Goal: Information Seeking & Learning: Understand process/instructions

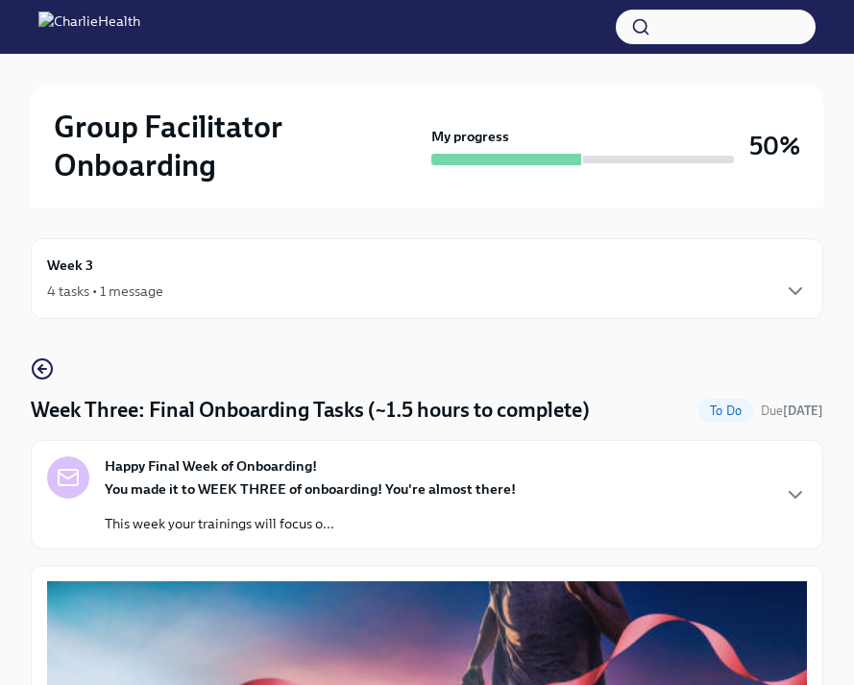
click at [45, 375] on icon "button" at bounding box center [42, 369] width 23 height 23
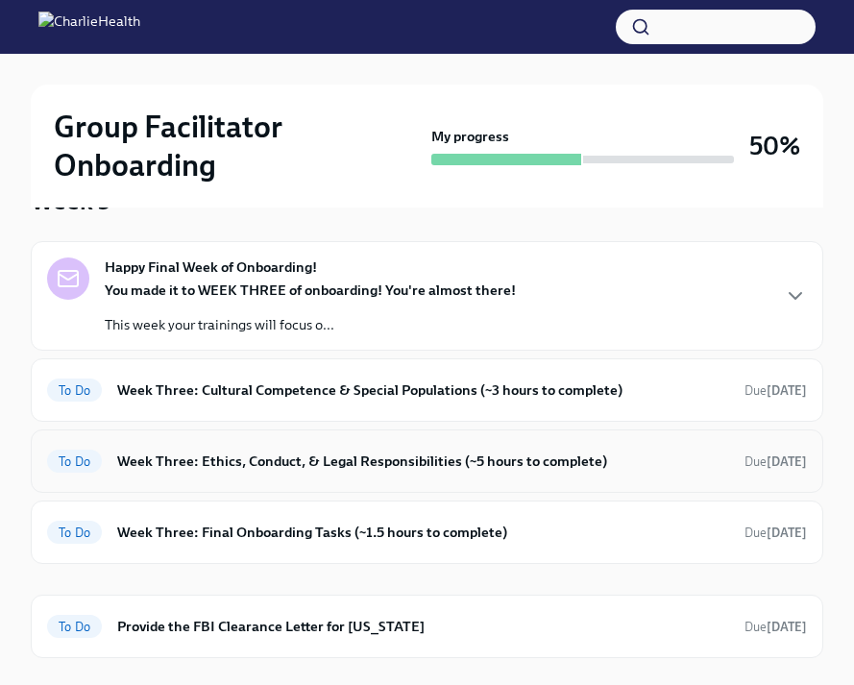
scroll to position [173, 0]
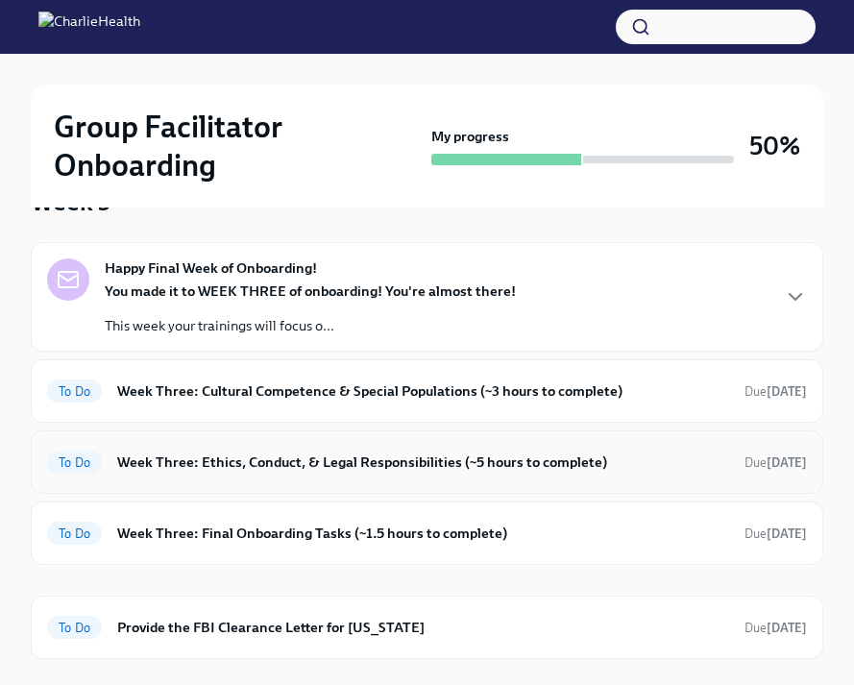
click at [285, 402] on div "To Do Week Three: Cultural Competence & Special Populations (~3 hours to comple…" at bounding box center [427, 391] width 760 height 31
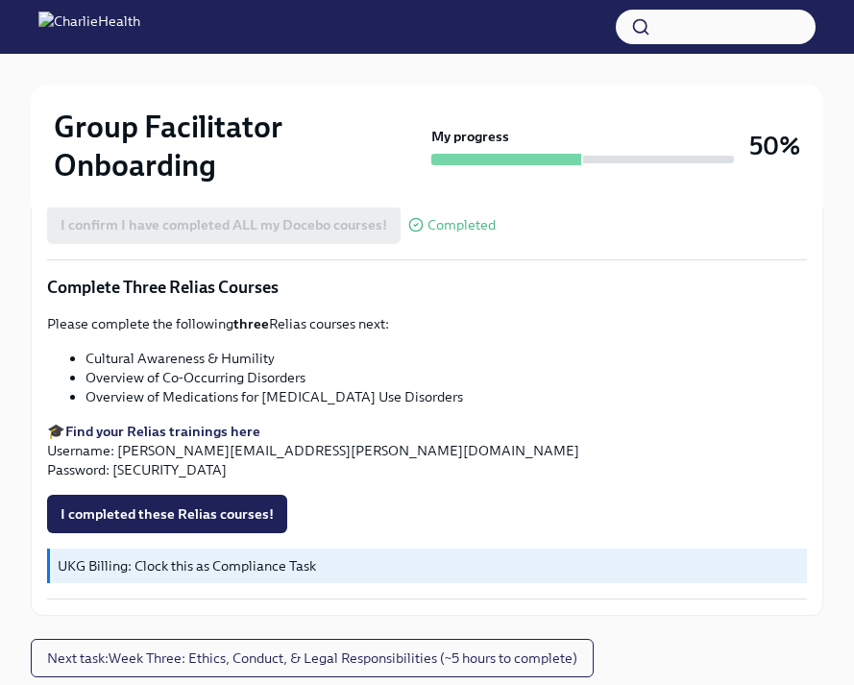
scroll to position [1600, 0]
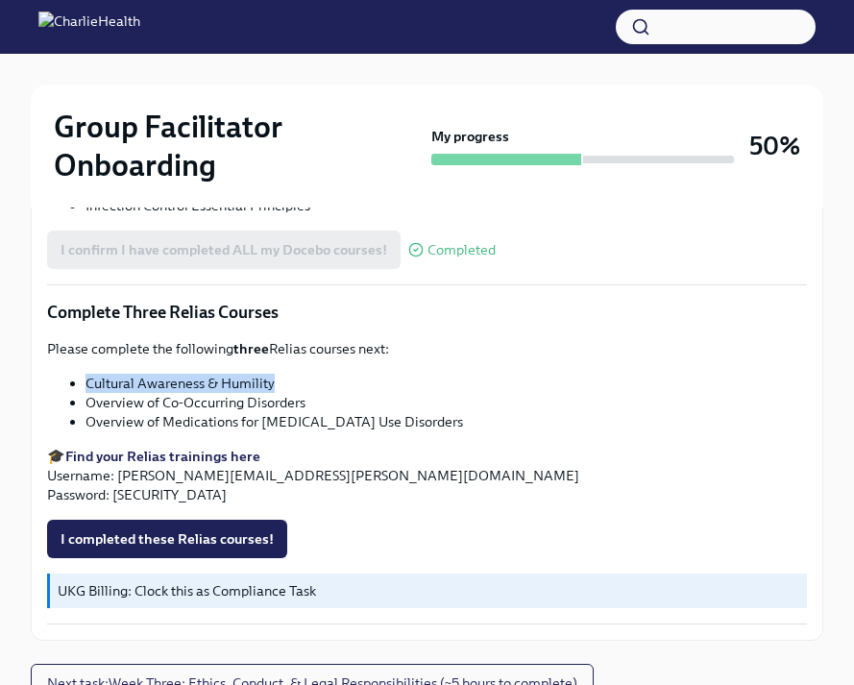
drag, startPoint x: 272, startPoint y: 384, endPoint x: 90, endPoint y: 385, distance: 181.6
click at [89, 384] on li "Cultural Awareness & Humility" at bounding box center [447, 383] width 722 height 19
click at [191, 382] on li "Cultural Awareness & Humility" at bounding box center [447, 383] width 722 height 19
drag, startPoint x: 276, startPoint y: 385, endPoint x: 47, endPoint y: 386, distance: 228.7
click at [47, 386] on ul "Cultural Awareness & Humility Overview of Co-Occurring Disorders Overview of Me…" at bounding box center [427, 403] width 760 height 58
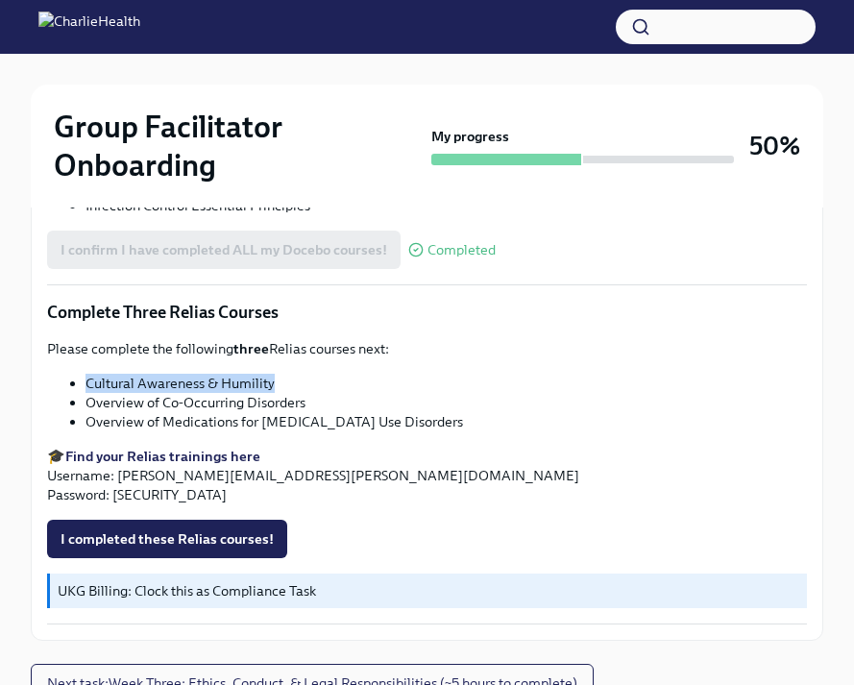
copy li "Cultural Awareness & Humility"
click at [151, 460] on strong "Find your Relias trainings here" at bounding box center [162, 456] width 195 height 17
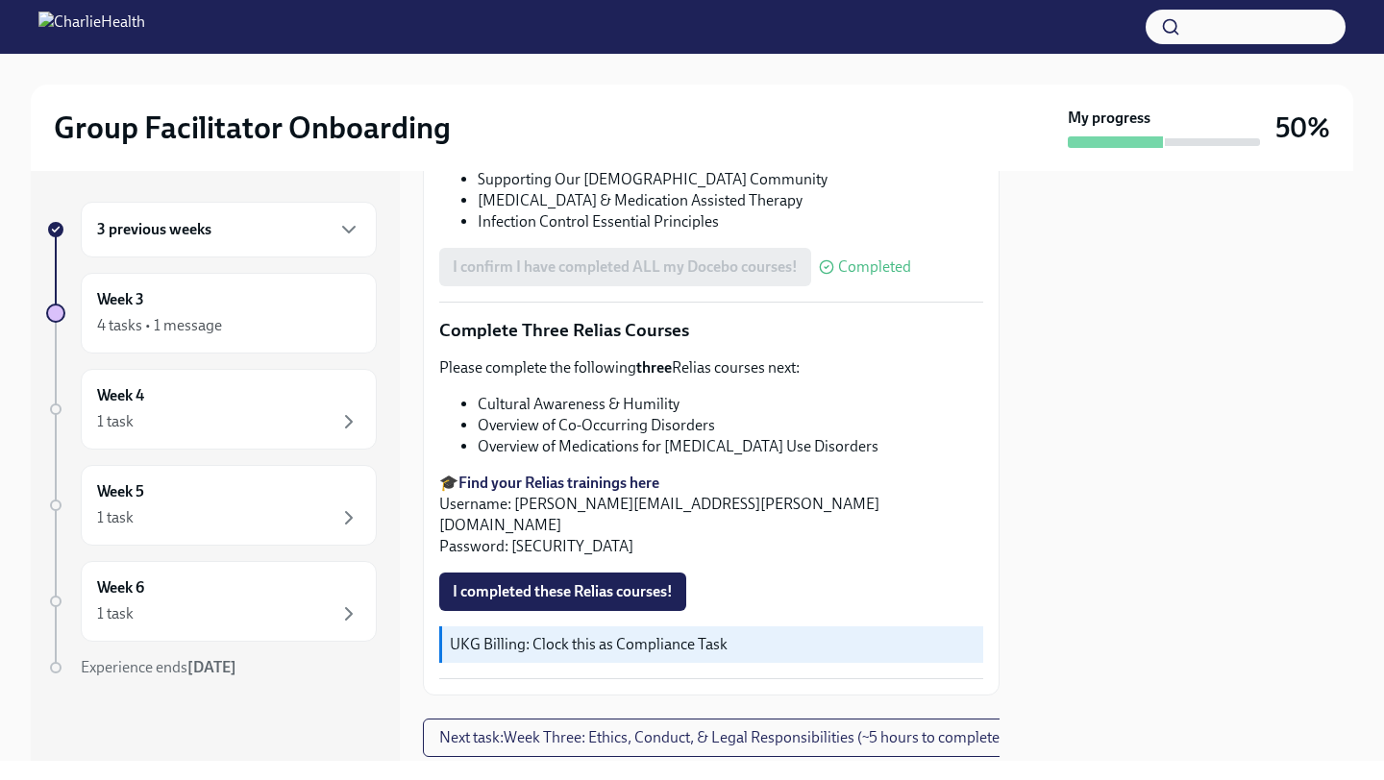
scroll to position [1485, 0]
